Goal: Check status: Check status

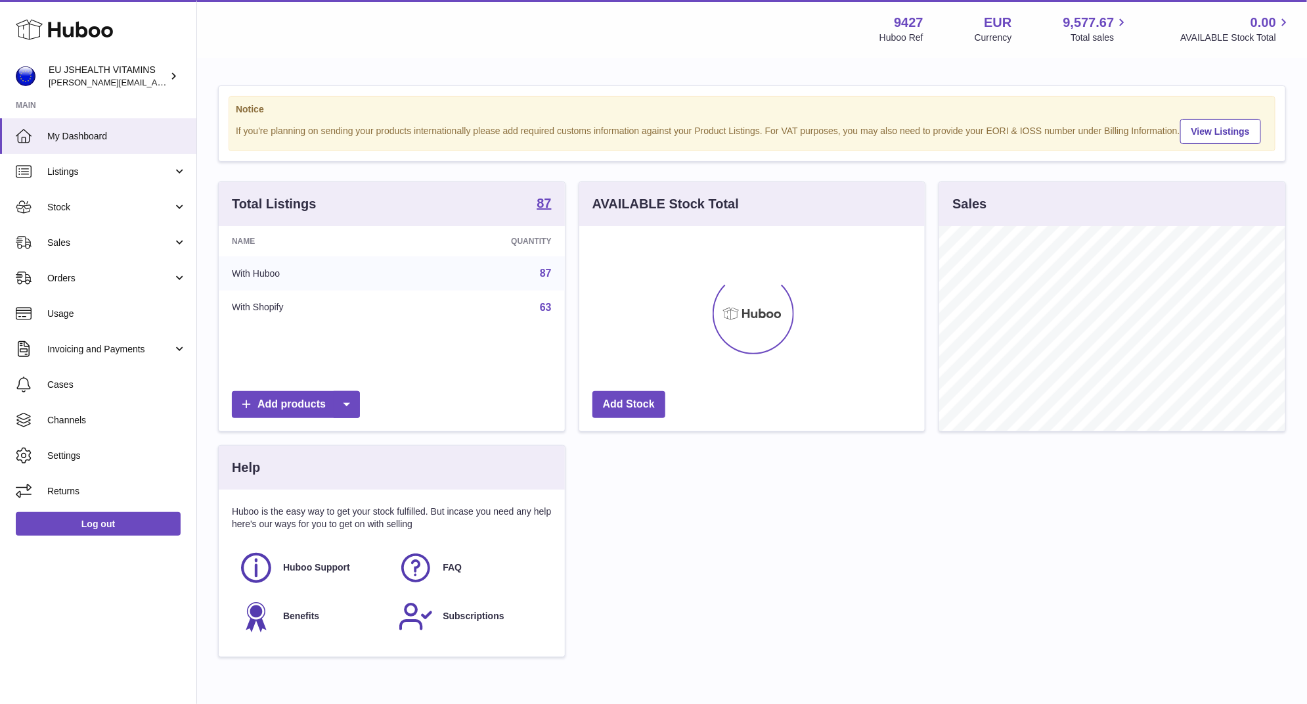
scroll to position [205, 346]
click at [92, 201] on span "Stock" at bounding box center [109, 207] width 125 height 12
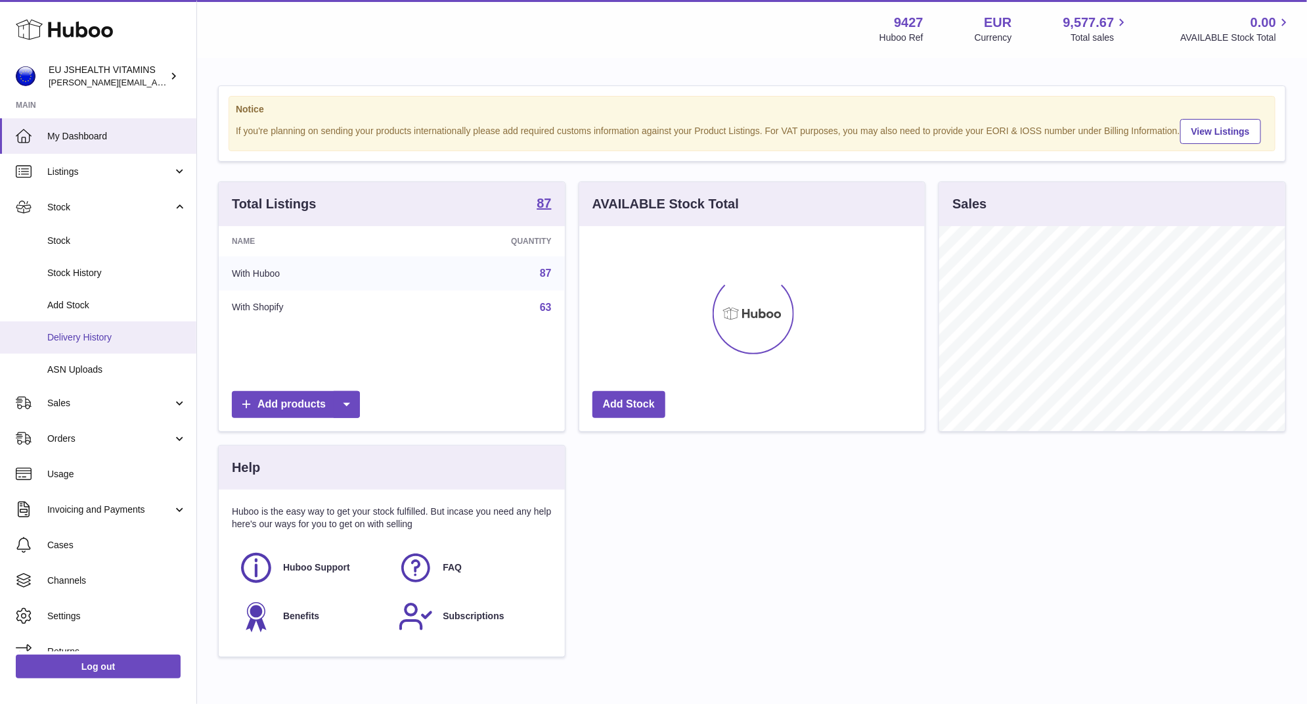
click at [112, 337] on span "Delivery History" at bounding box center [116, 337] width 139 height 12
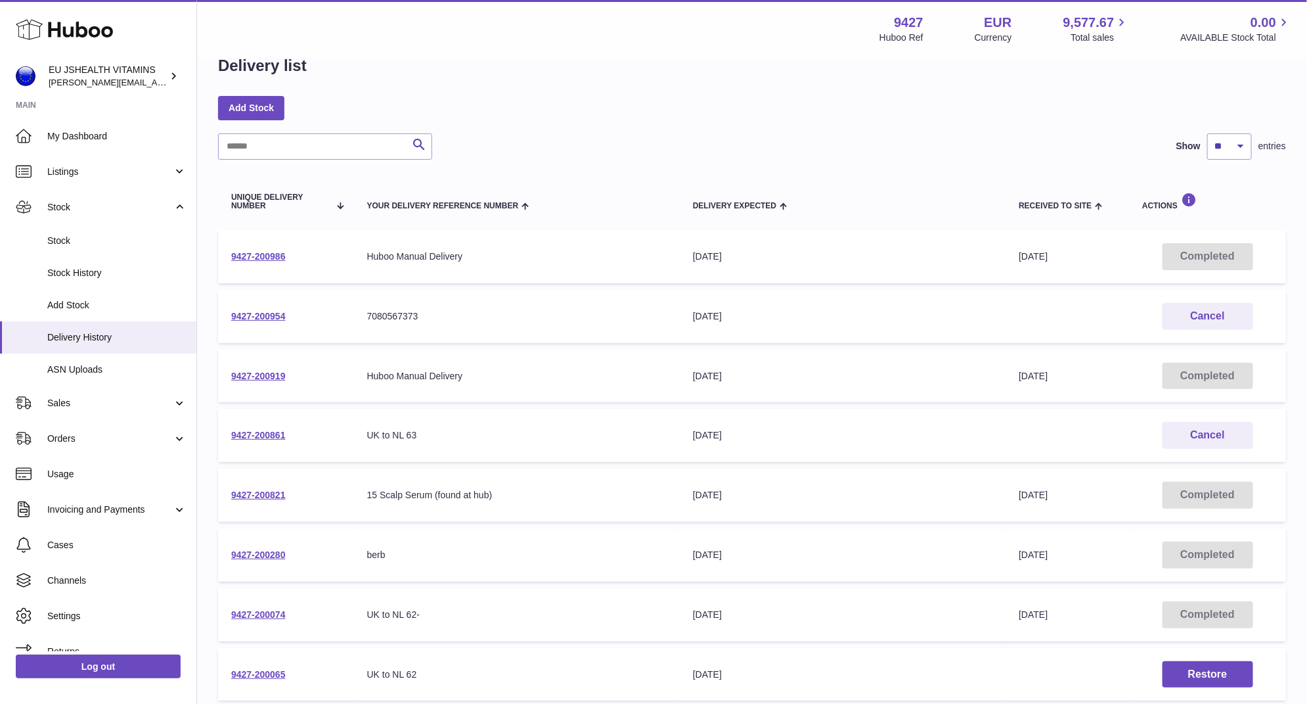
scroll to position [36, 0]
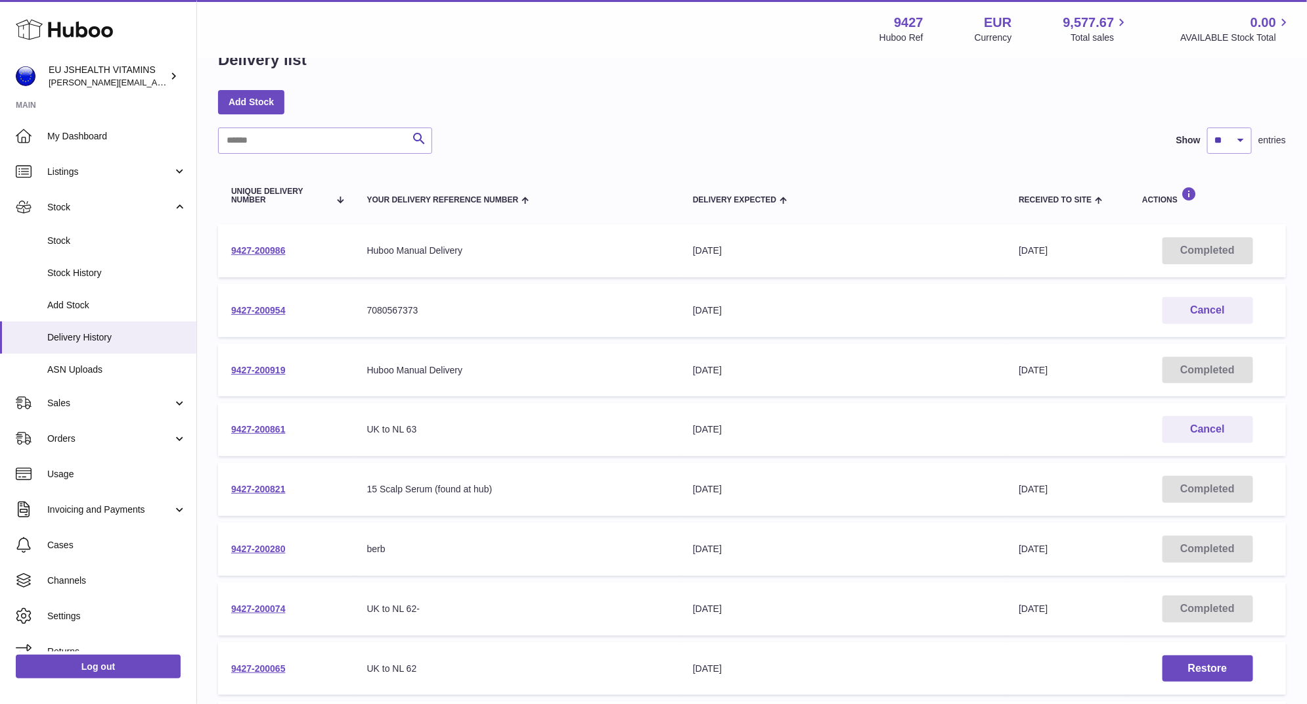
click at [276, 420] on td "9427-200861" at bounding box center [286, 429] width 136 height 53
click at [263, 426] on link "9427-200861" at bounding box center [258, 429] width 55 height 11
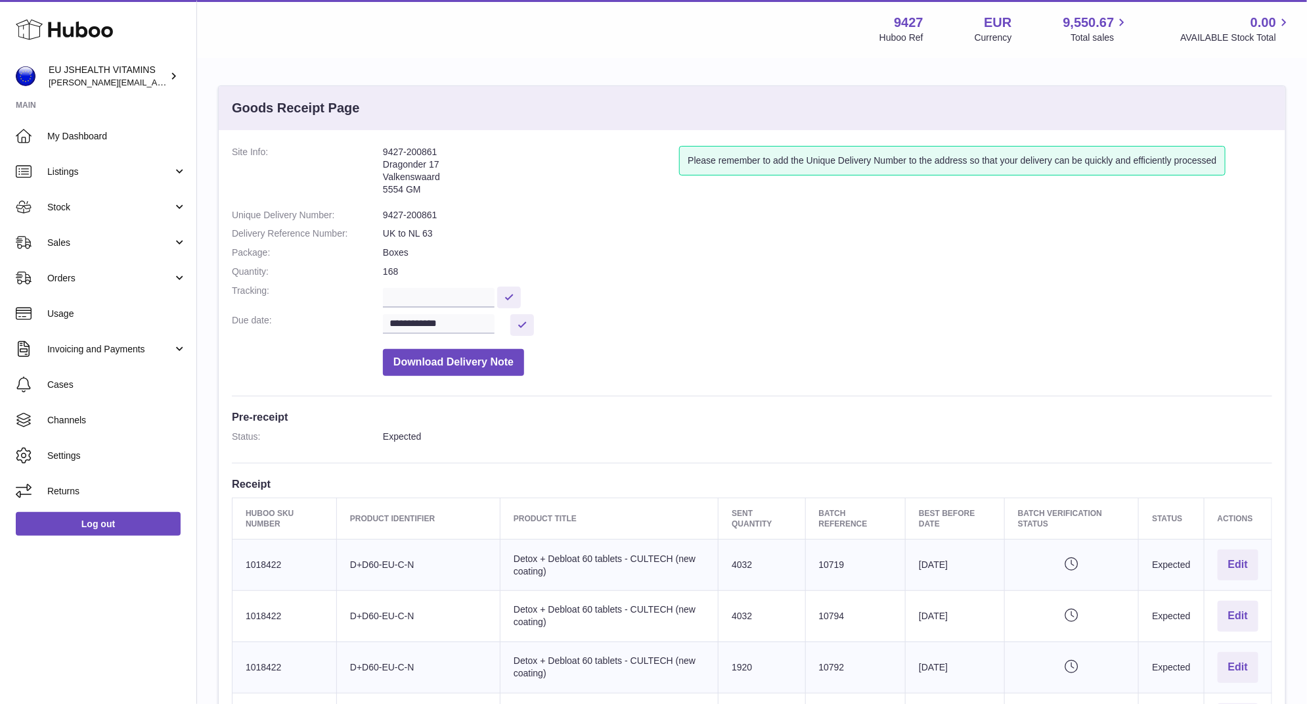
click at [394, 228] on dd "UK to NL 63" at bounding box center [828, 233] width 890 height 12
click at [397, 207] on dl "**********" at bounding box center [752, 264] width 1041 height 237
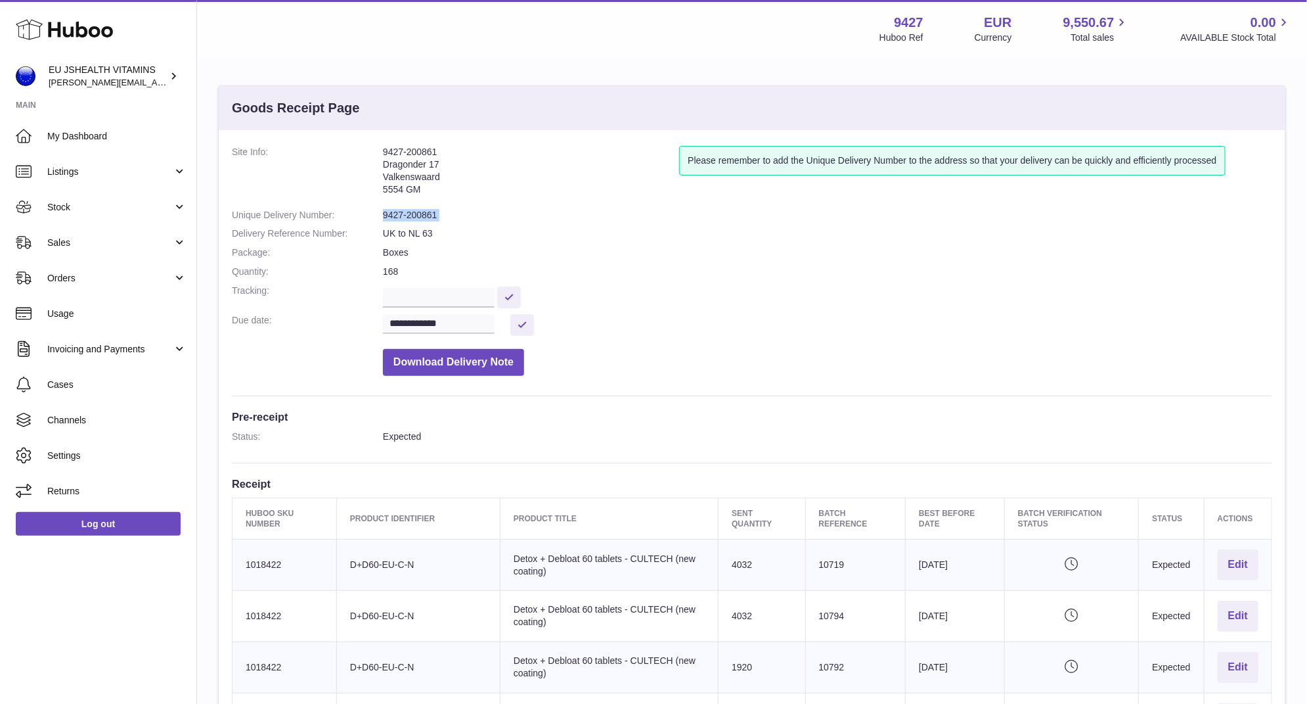
copy dl "9427-200861"
click at [420, 212] on dd "9427-200861" at bounding box center [828, 215] width 890 height 12
click at [421, 219] on dd "9427-200861" at bounding box center [828, 215] width 890 height 12
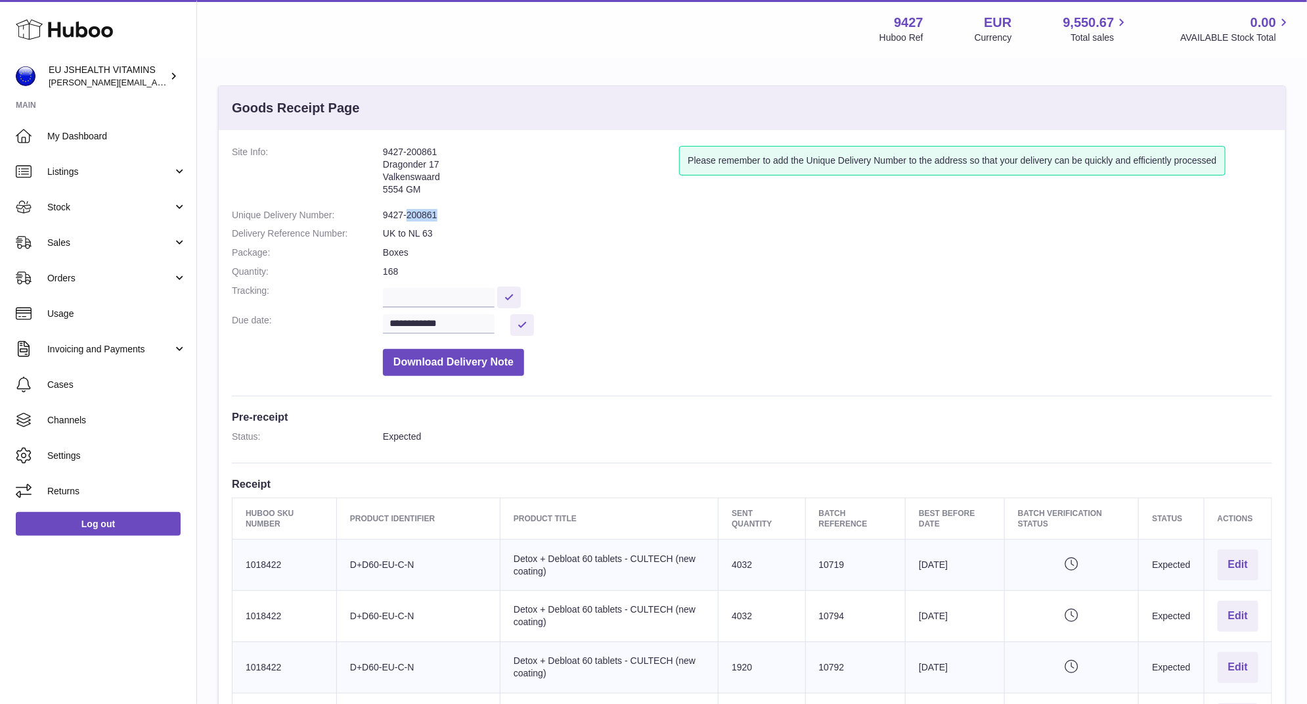
click at [421, 219] on dd "9427-200861" at bounding box center [828, 215] width 890 height 12
click at [415, 213] on dd "9427-200861" at bounding box center [828, 215] width 890 height 12
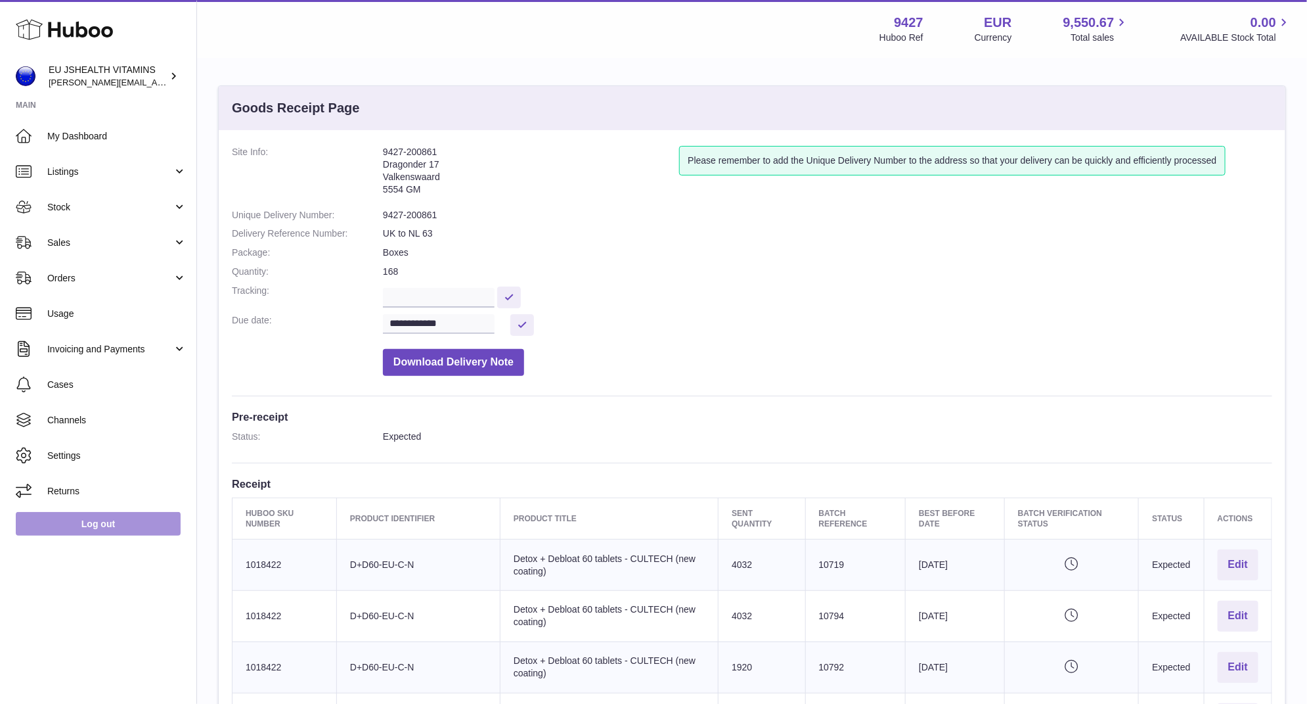
click at [128, 529] on link "Log out" at bounding box center [98, 524] width 165 height 24
